Goal: Transaction & Acquisition: Purchase product/service

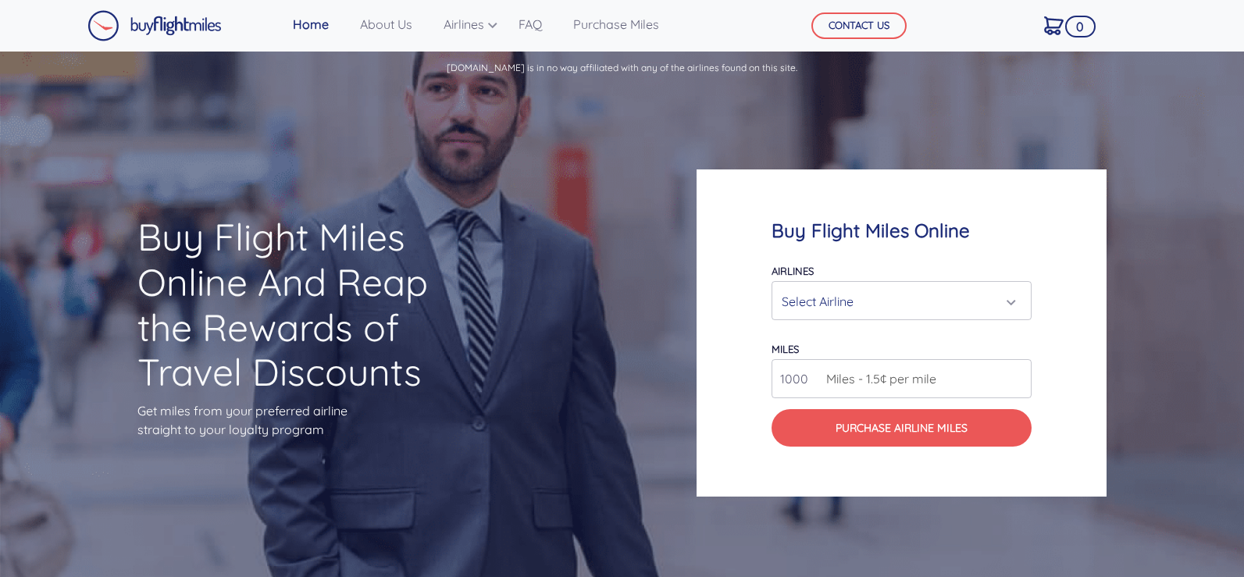
click at [869, 301] on div "Select Airline" at bounding box center [896, 302] width 230 height 30
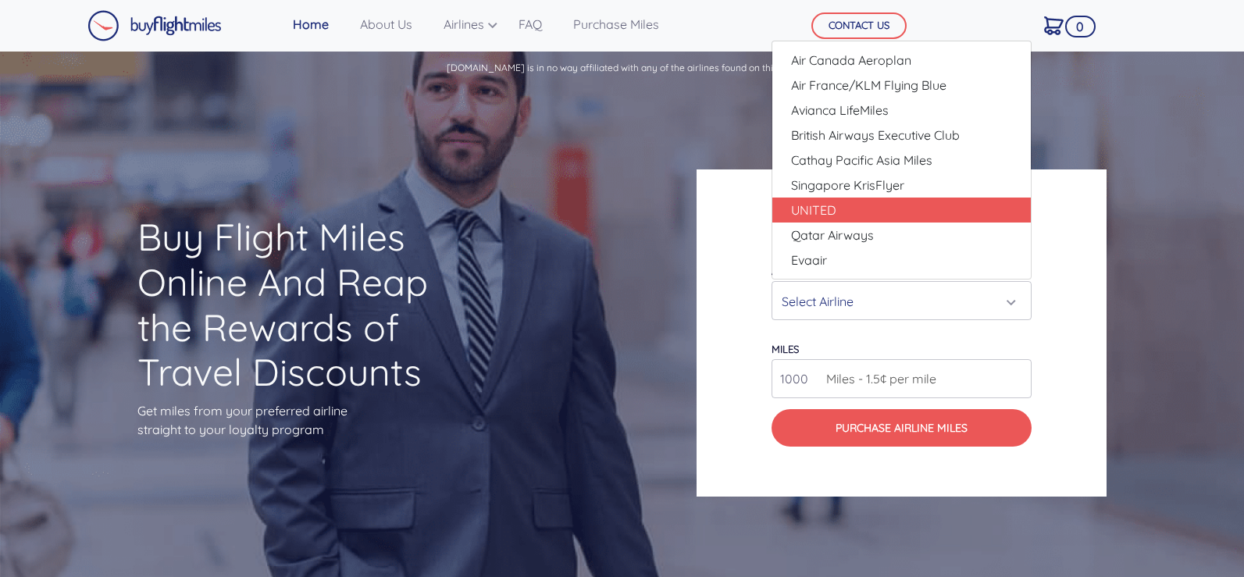
click at [945, 212] on link "UNITED" at bounding box center [901, 210] width 258 height 25
select select "UNITED"
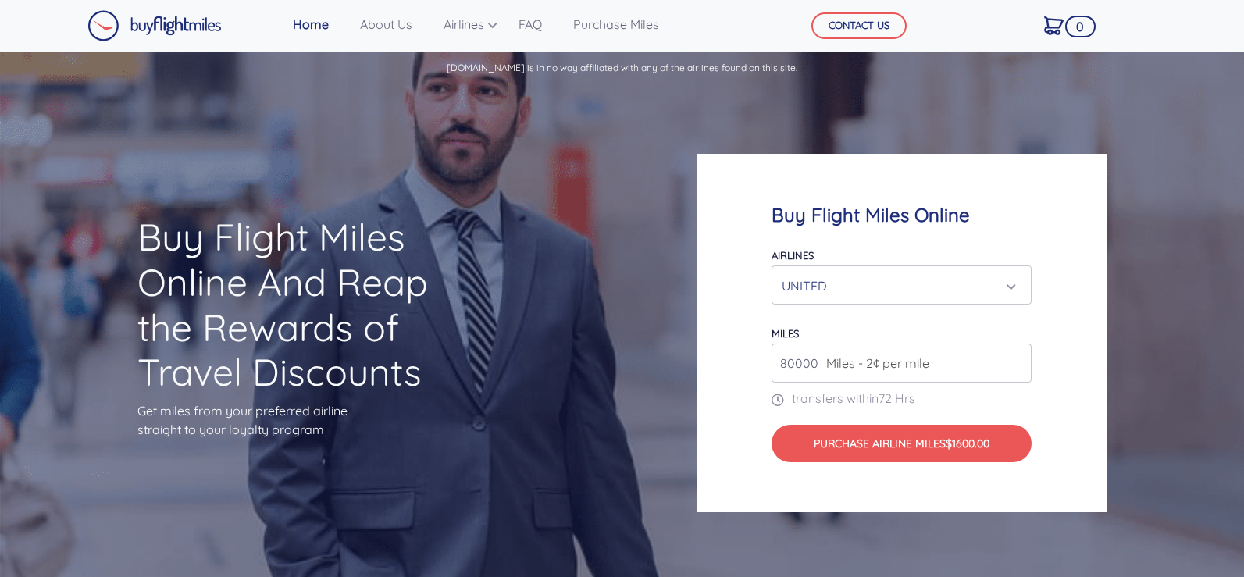
click at [817, 379] on input "80000" at bounding box center [901, 362] width 260 height 39
click at [876, 362] on span "Miles - 2¢ per mile" at bounding box center [873, 363] width 111 height 19
click at [1026, 363] on input "80000" at bounding box center [901, 362] width 260 height 39
click at [1023, 359] on input "81000" at bounding box center [901, 362] width 260 height 39
click at [1023, 359] on input "82000" at bounding box center [901, 362] width 260 height 39
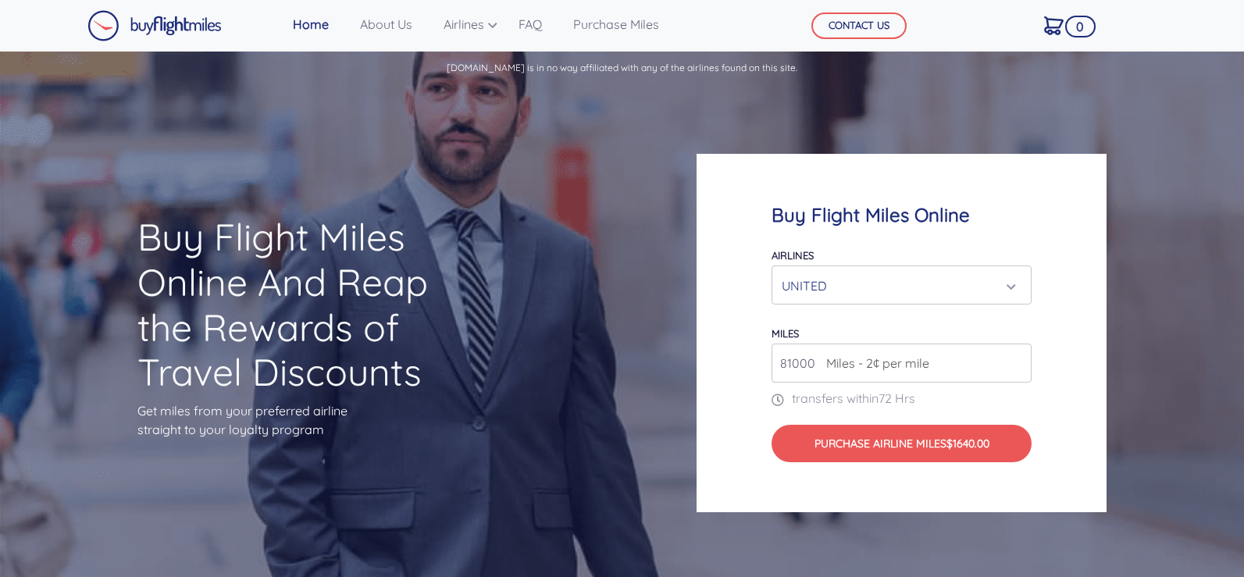
click at [1023, 368] on input "81000" at bounding box center [901, 362] width 260 height 39
click at [1023, 368] on input "80000" at bounding box center [901, 362] width 260 height 39
click at [1023, 365] on input "80000" at bounding box center [901, 362] width 260 height 39
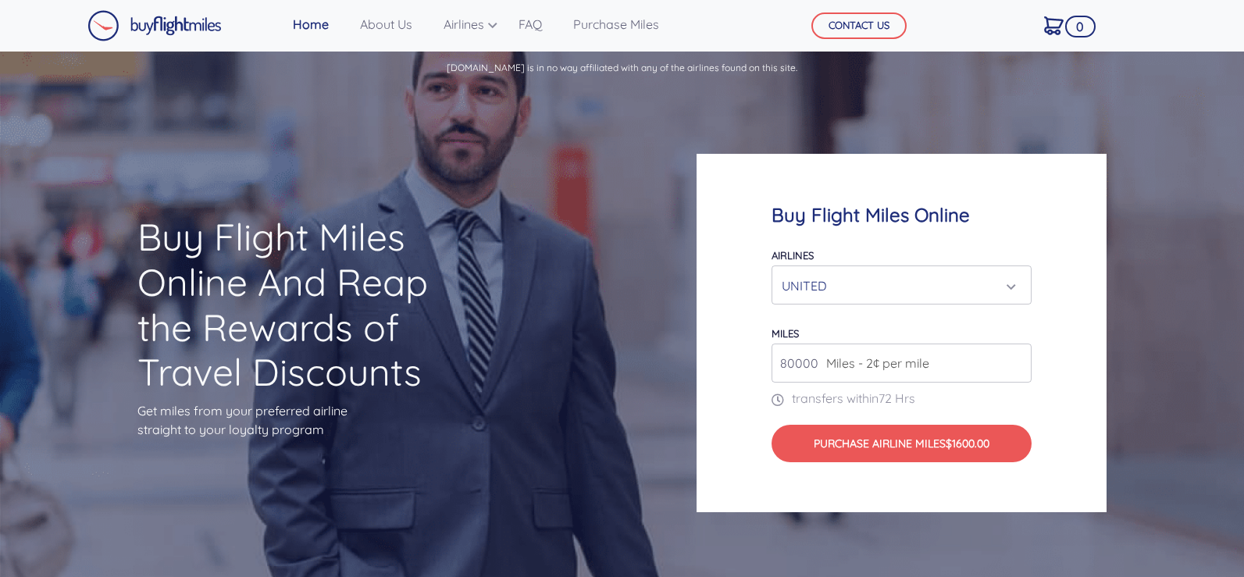
click at [1023, 365] on input "80000" at bounding box center [901, 362] width 260 height 39
type input "5000"
click at [960, 406] on p "transfers within 72 Hrs" at bounding box center [901, 398] width 260 height 19
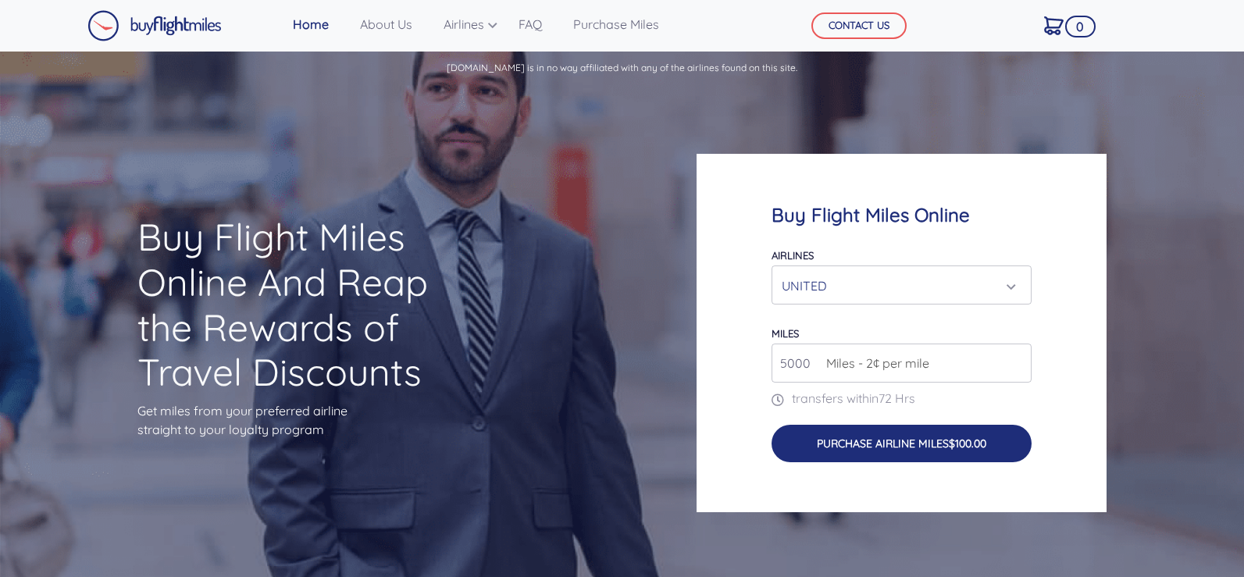
click at [901, 443] on button "Purchase Airline Miles $100.00" at bounding box center [901, 443] width 260 height 37
